Goal: Information Seeking & Learning: Learn about a topic

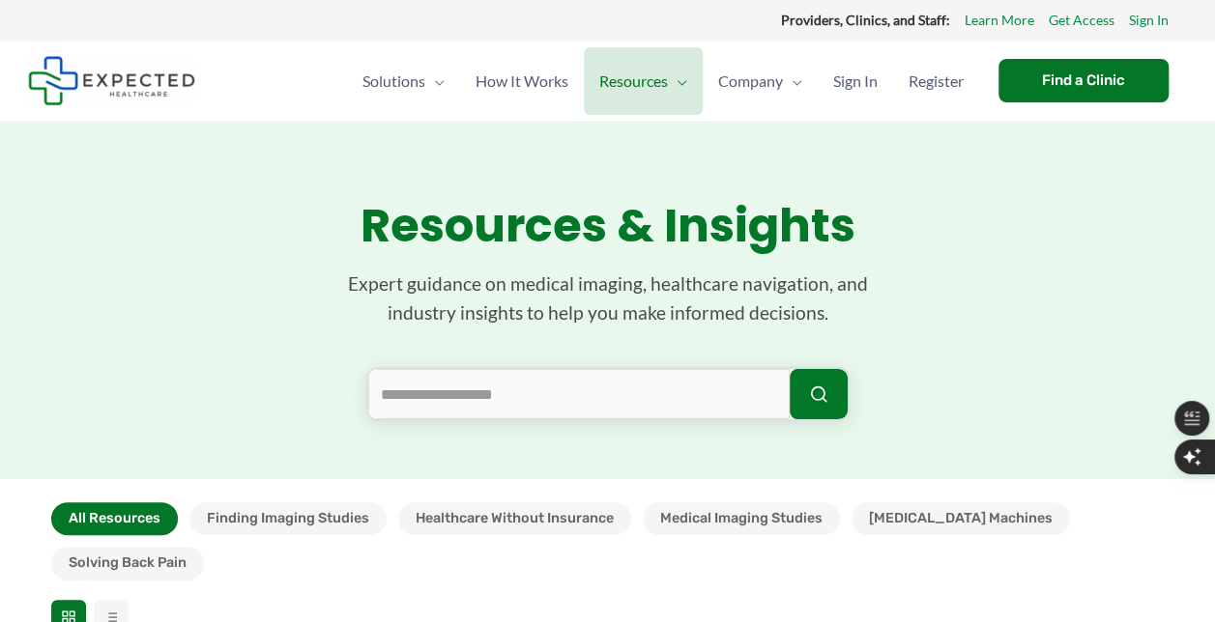
scroll to position [8931, 0]
click at [745, 89] on span "Company" at bounding box center [750, 81] width 65 height 68
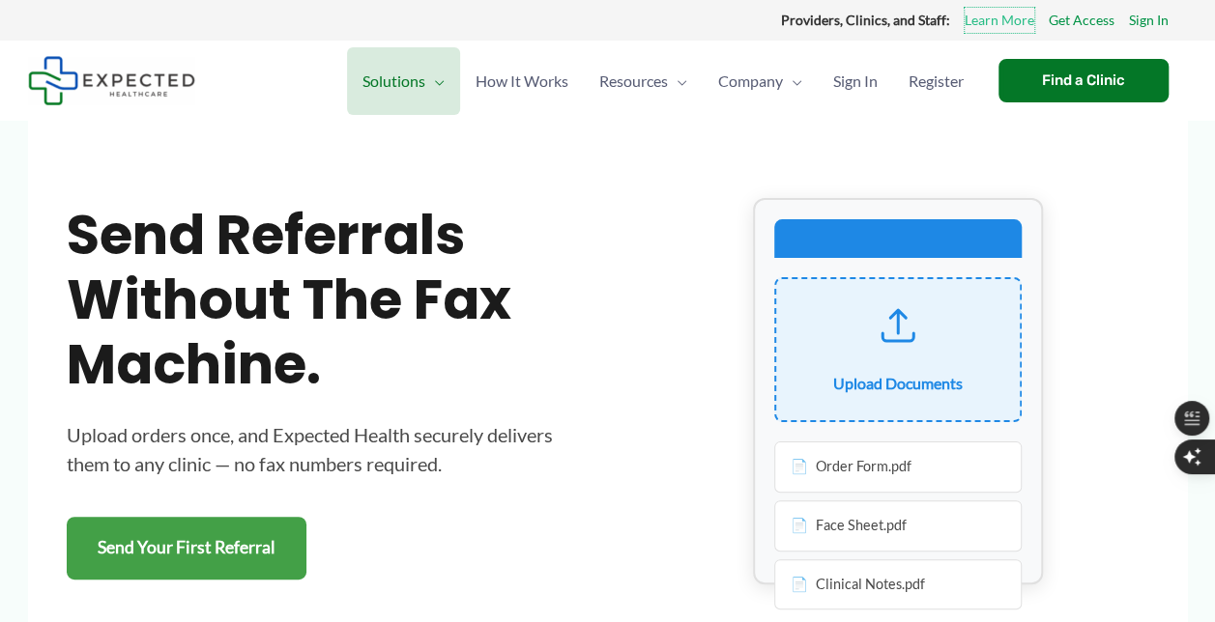
click at [1008, 26] on link "Learn More" at bounding box center [999, 20] width 70 height 25
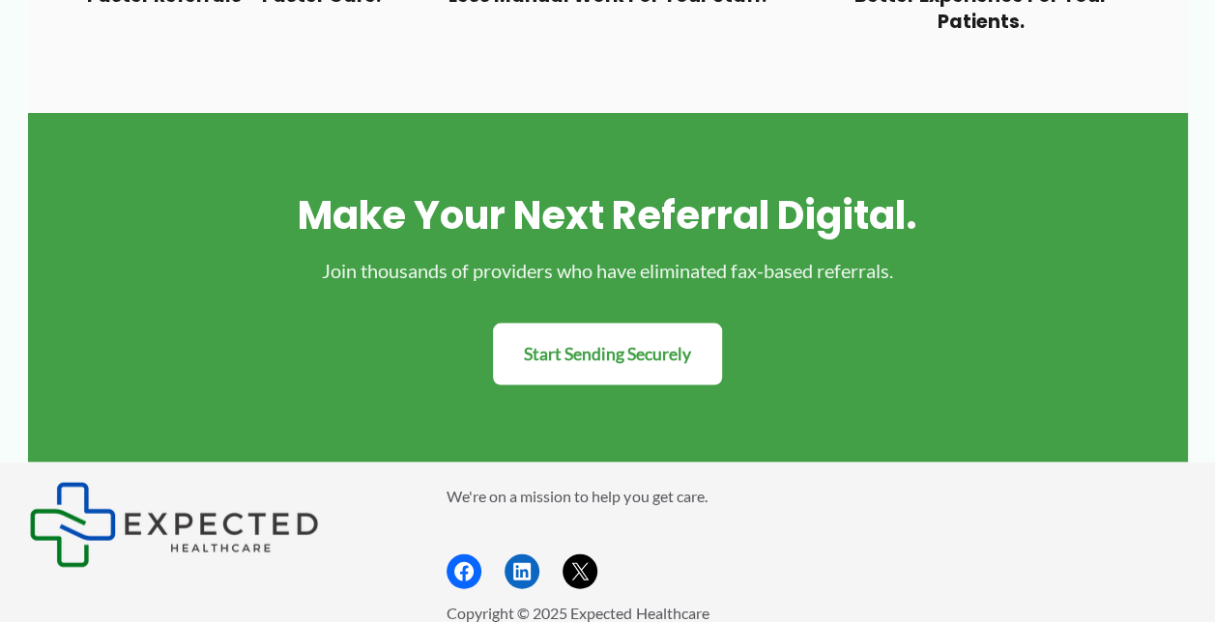
scroll to position [2066, 0]
